Goal: Information Seeking & Learning: Learn about a topic

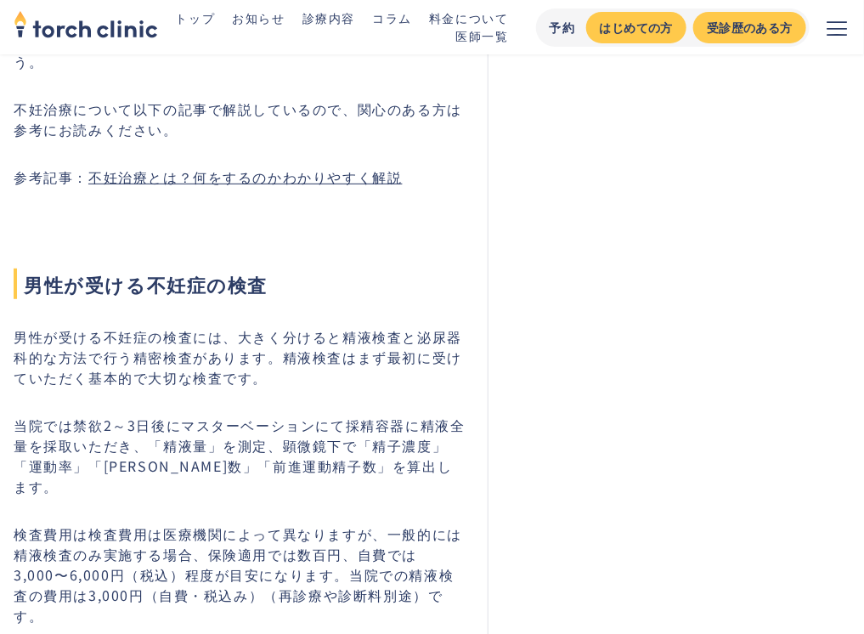
scroll to position [5776, 0]
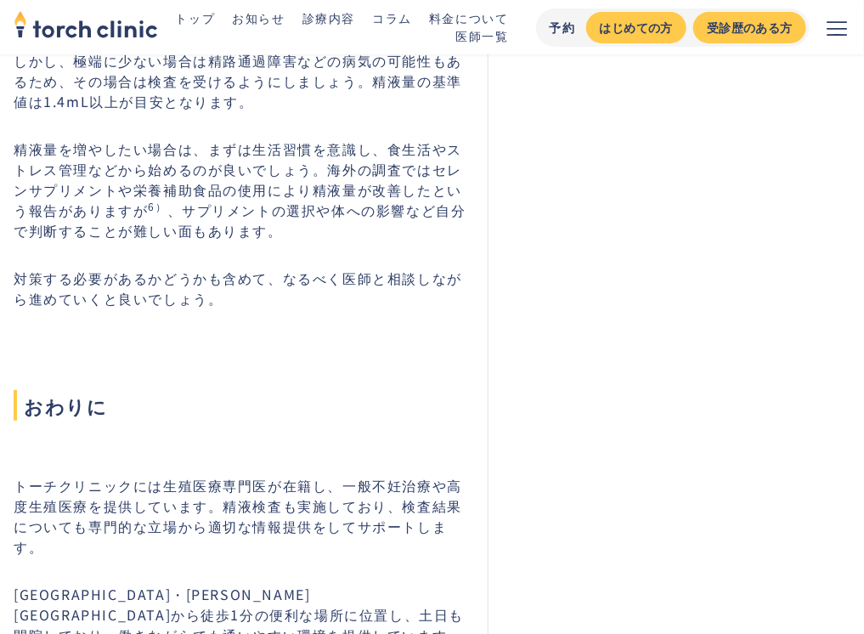
scroll to position [7558, 0]
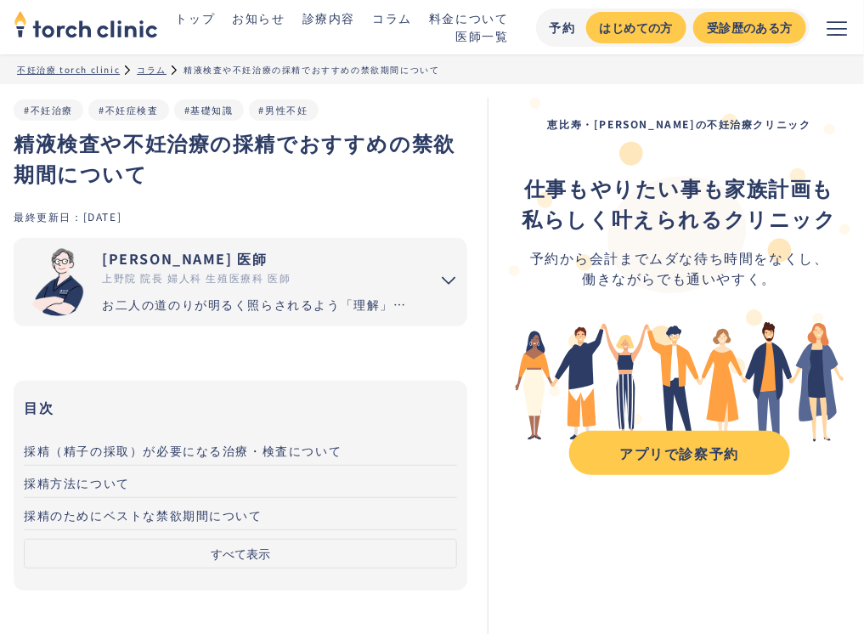
click at [175, 515] on span "採精のためにベストな禁欲期間について" at bounding box center [143, 514] width 239 height 17
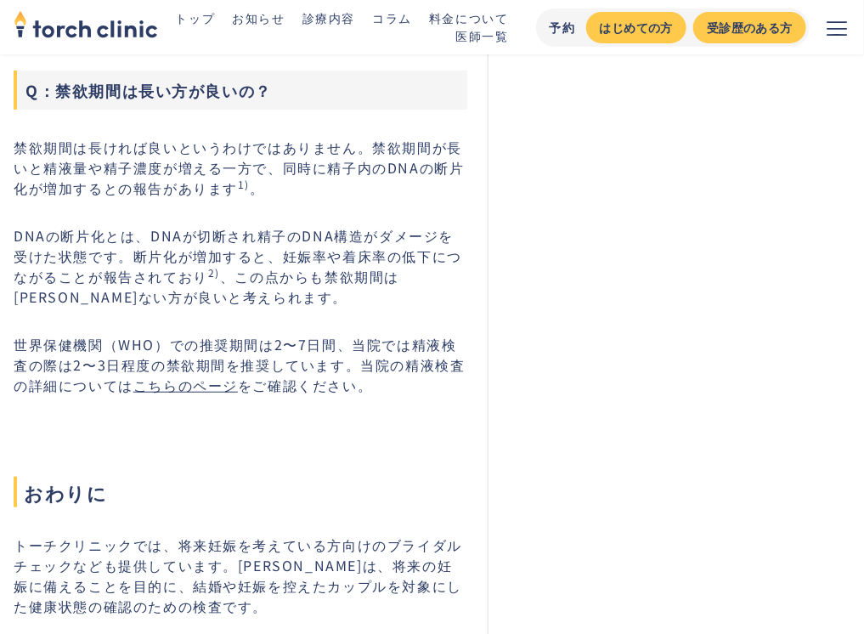
scroll to position [2059, 0]
